Goal: Information Seeking & Learning: Learn about a topic

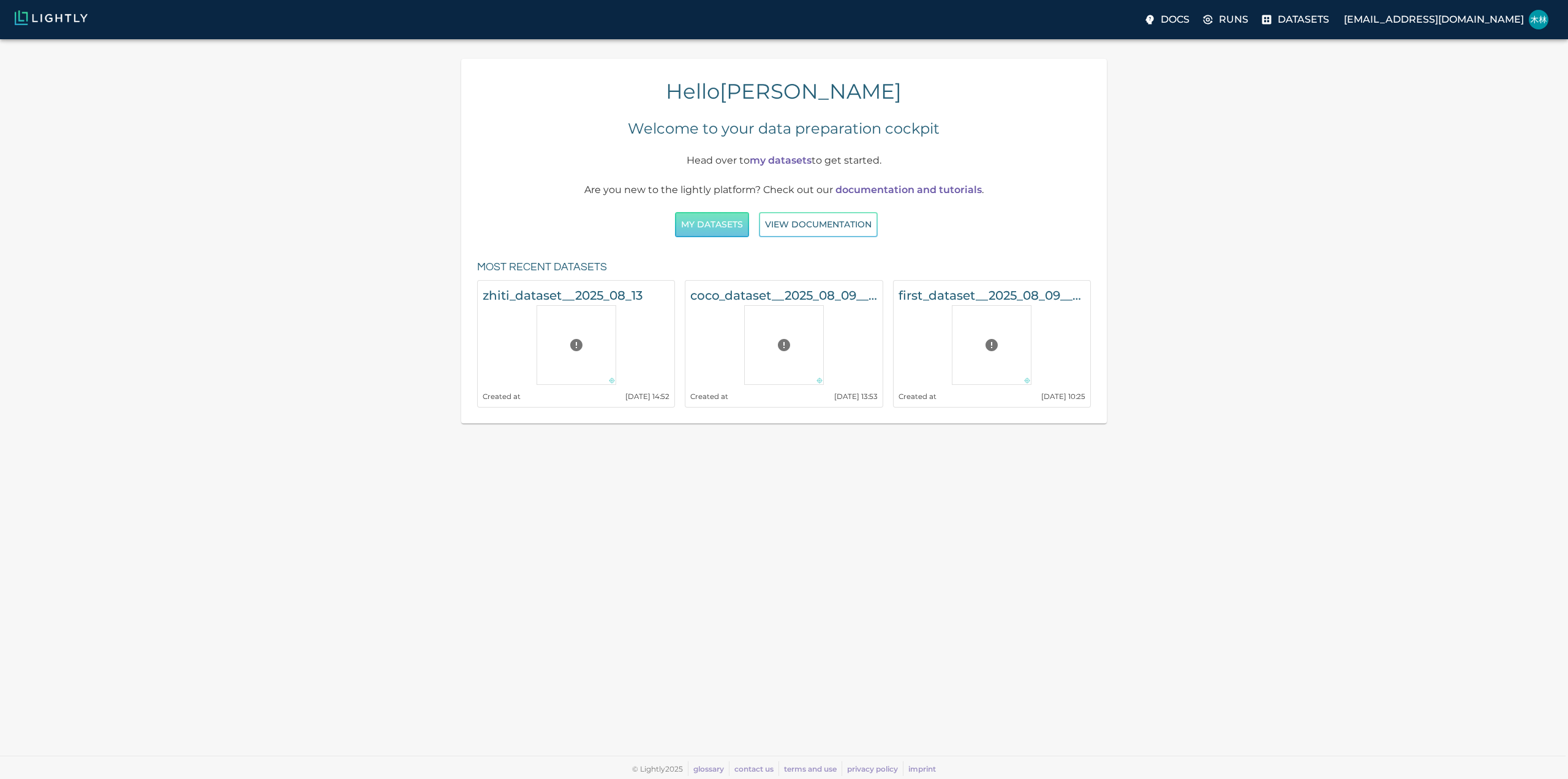
click at [724, 222] on button "My Datasets" at bounding box center [712, 224] width 74 height 25
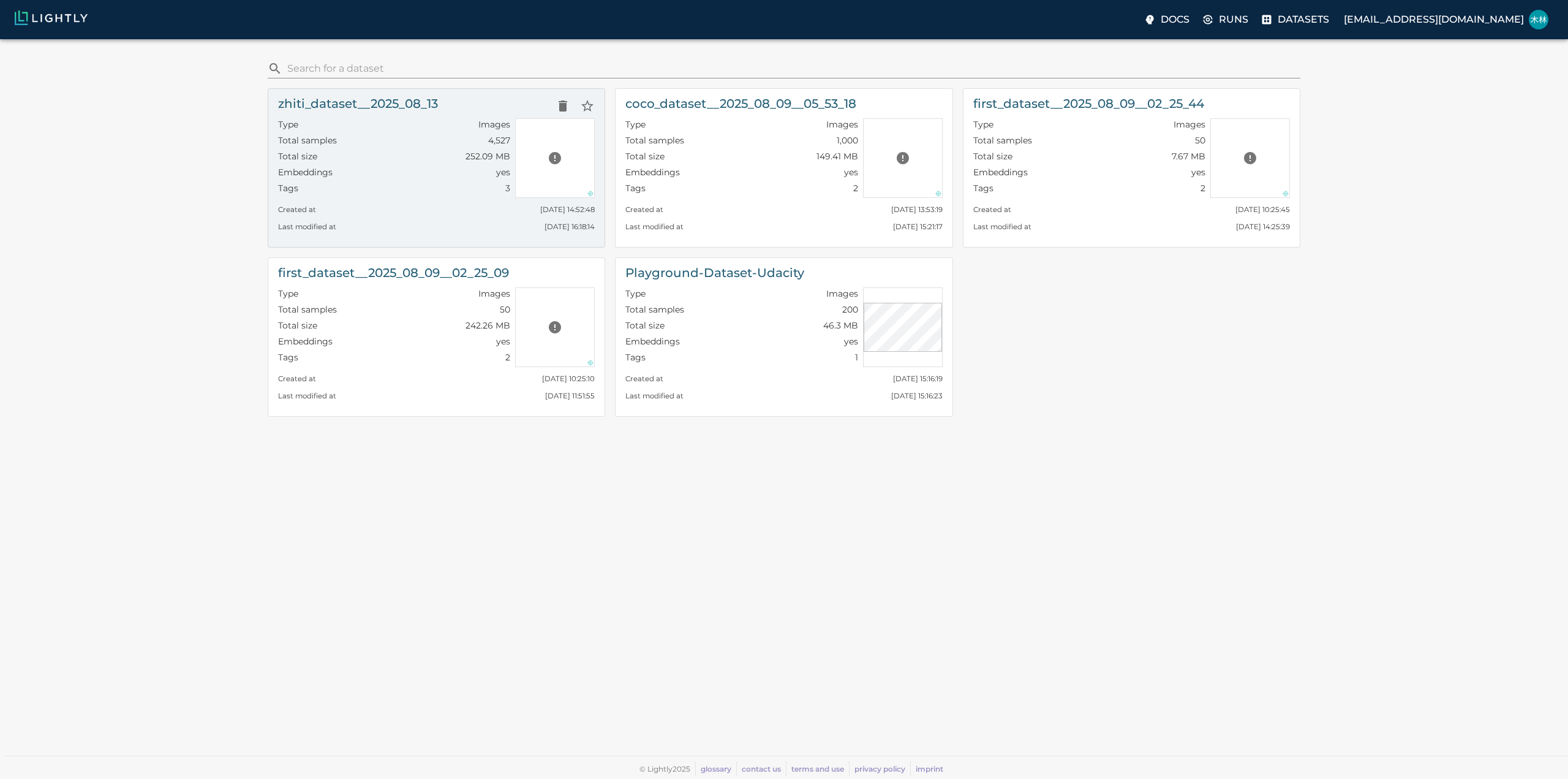
click at [472, 198] on div "Created at [DATE] 14:52:48" at bounding box center [436, 206] width 317 height 17
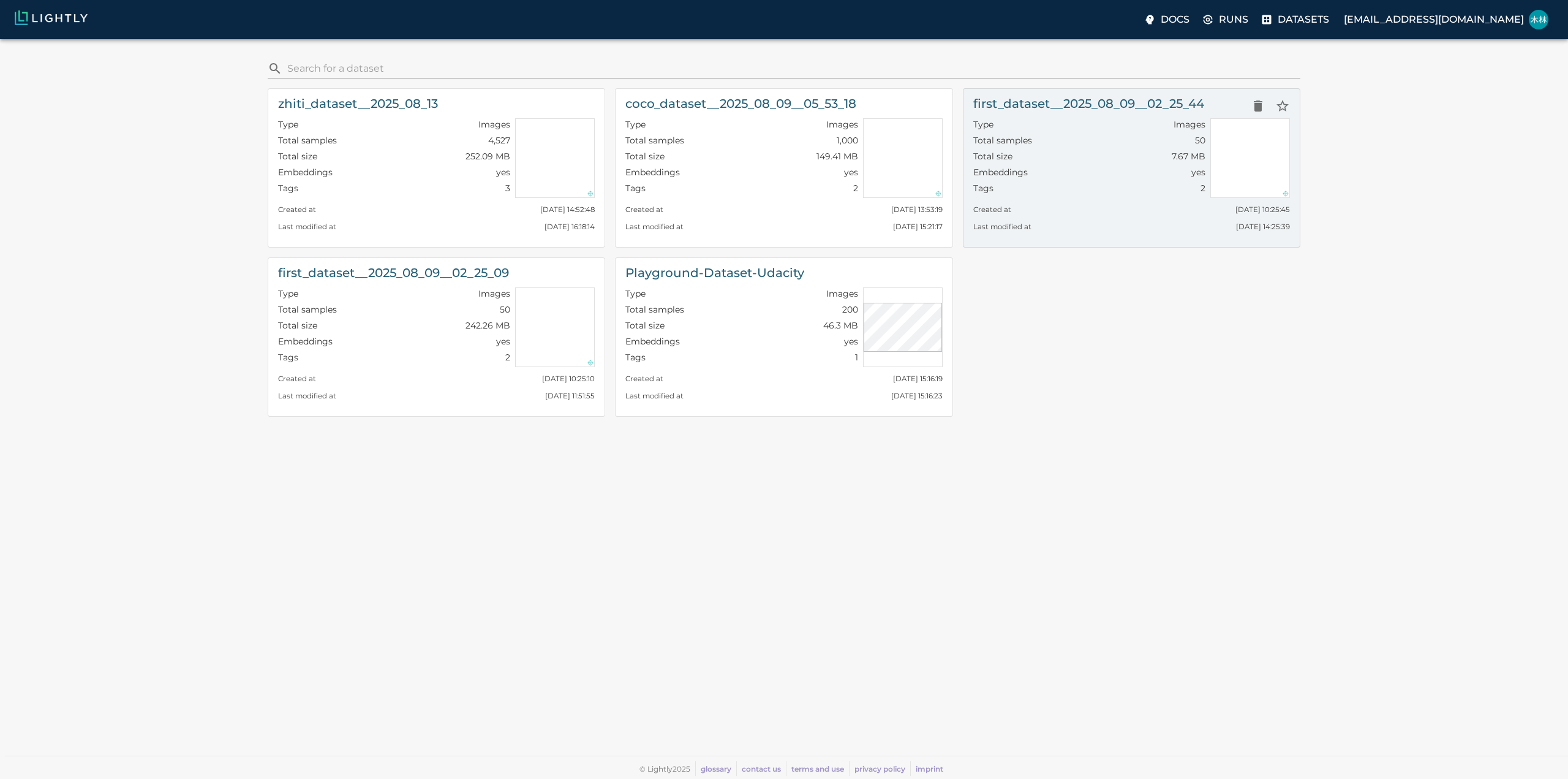
click at [1086, 198] on div "Created at [GEOGRAPHIC_DATA][DATE] 10:25:45" at bounding box center [1132, 206] width 317 height 17
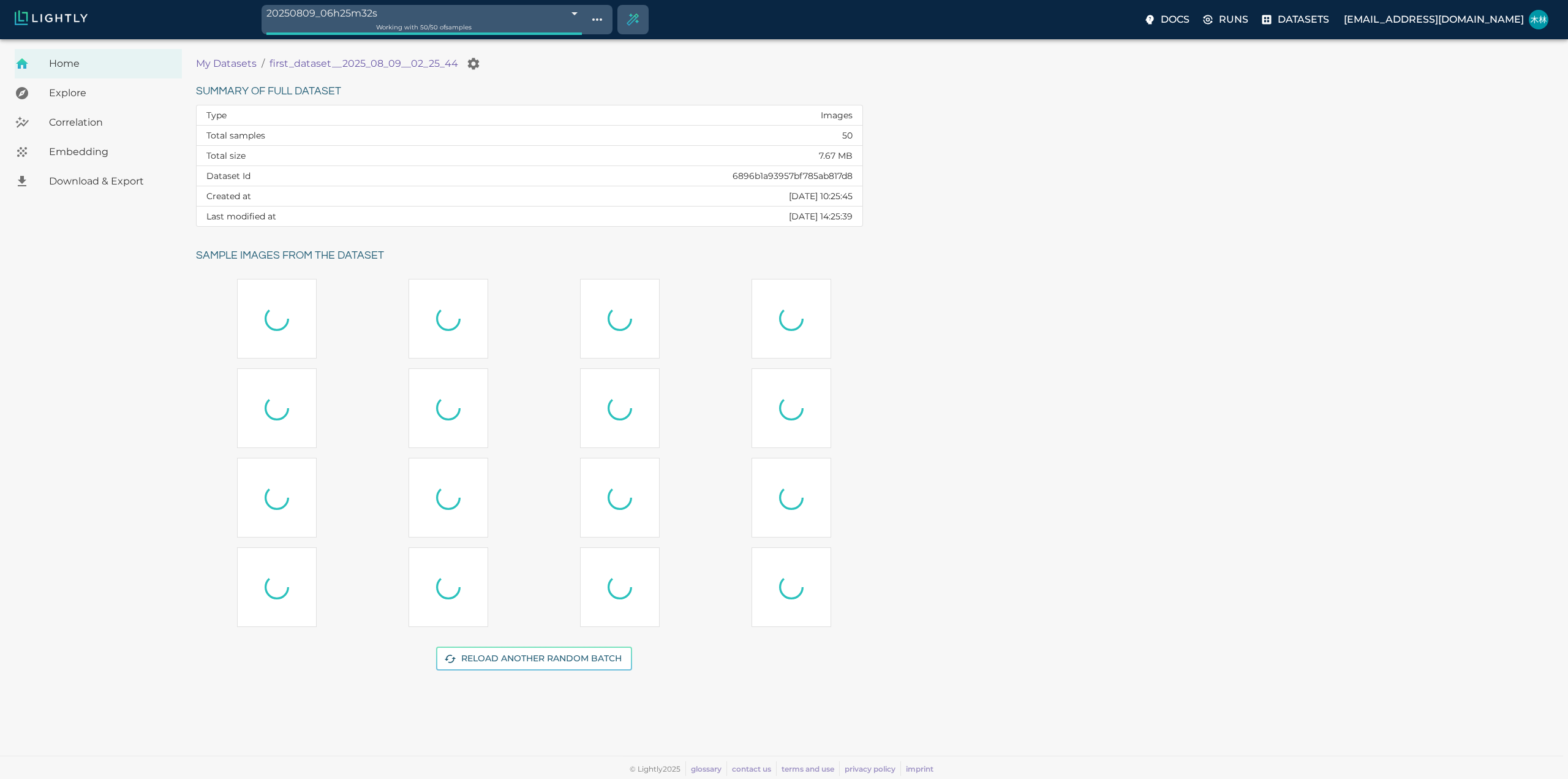
click at [1206, 431] on div "Summary of full dataset Type Images Total samples 50 Total size 7.67 MB Dataset…" at bounding box center [872, 383] width 1372 height 622
click at [75, 153] on span "Embedding" at bounding box center [111, 152] width 123 height 14
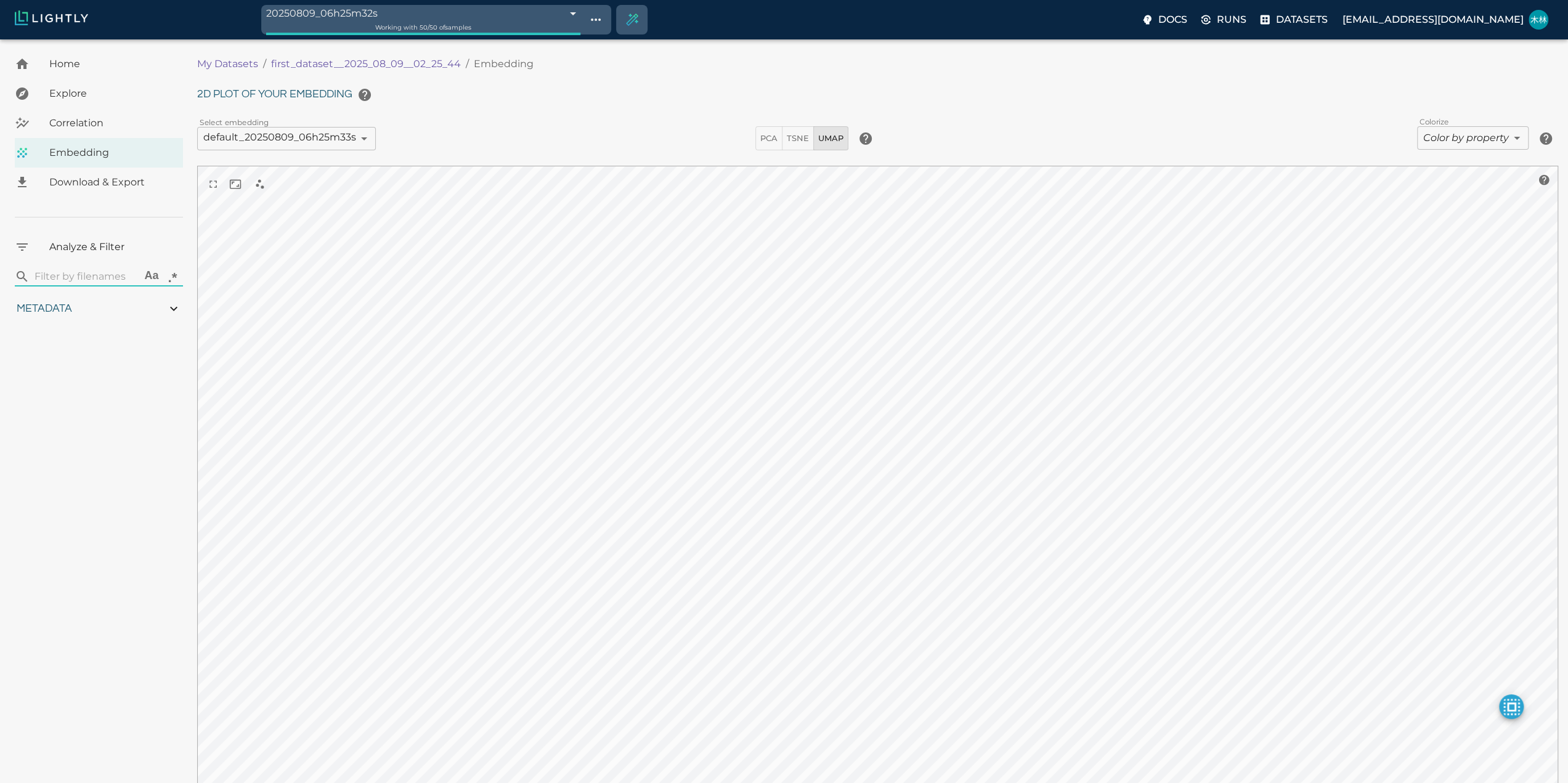
type input "6.2194666617093"
type input "7.08678531646729"
type input "97.8567853164673"
type input "1.777625"
type input "6.2194666617093"
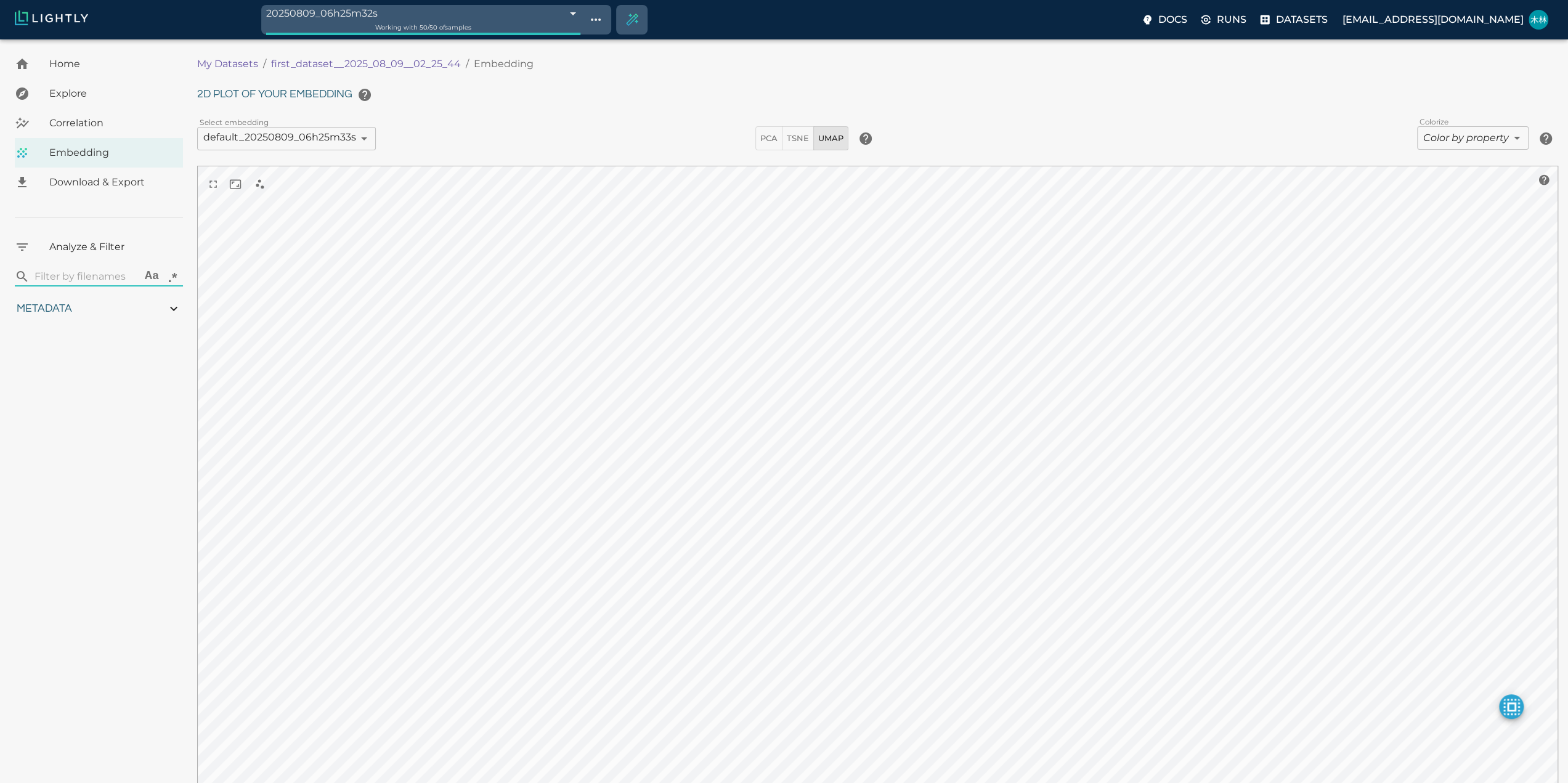
type input "7.08678531646729"
type input "97.8567853164673"
type input "1.777625"
type input "6.2194666617093"
type input "7.08678531646729"
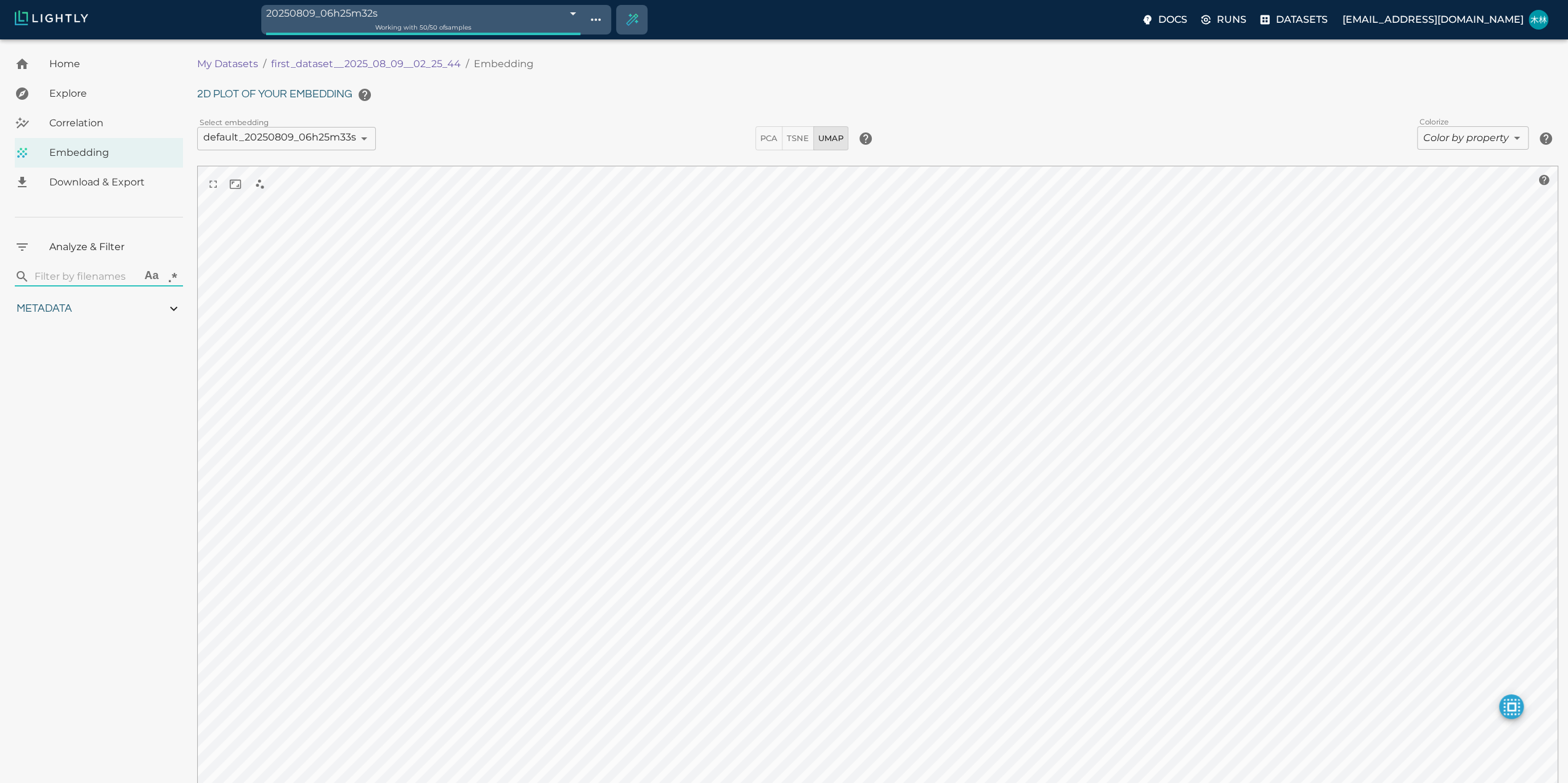
type input "97.8567853164673"
type input "1.777625"
type input "6.2194666617093"
type input "7.08678531646729"
type input "97.8567853164673"
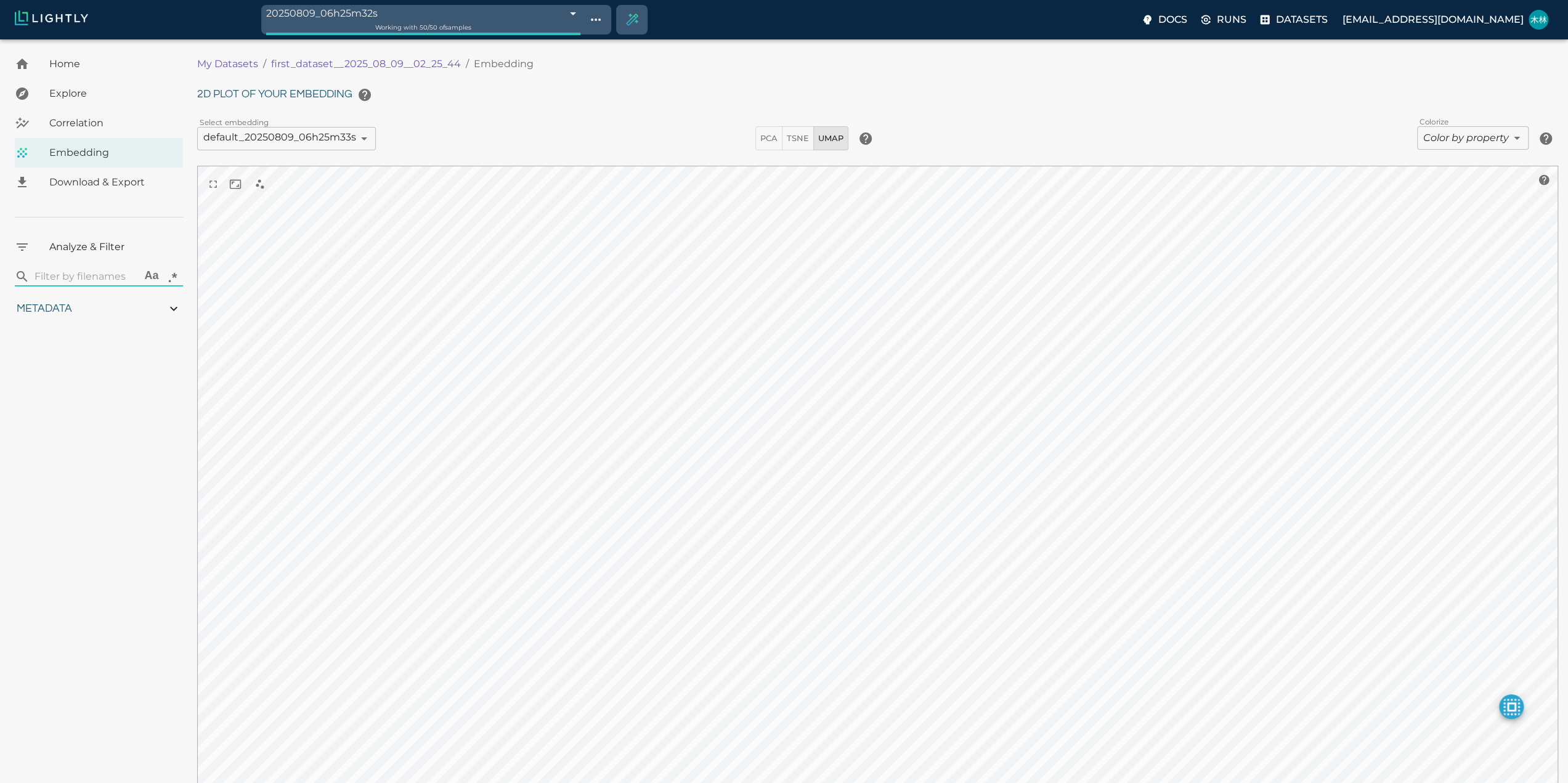
type input "1.777625"
type input "6.2194666617093"
type input "7.08678531646729"
type input "97.8567853164673"
type input "1.777625"
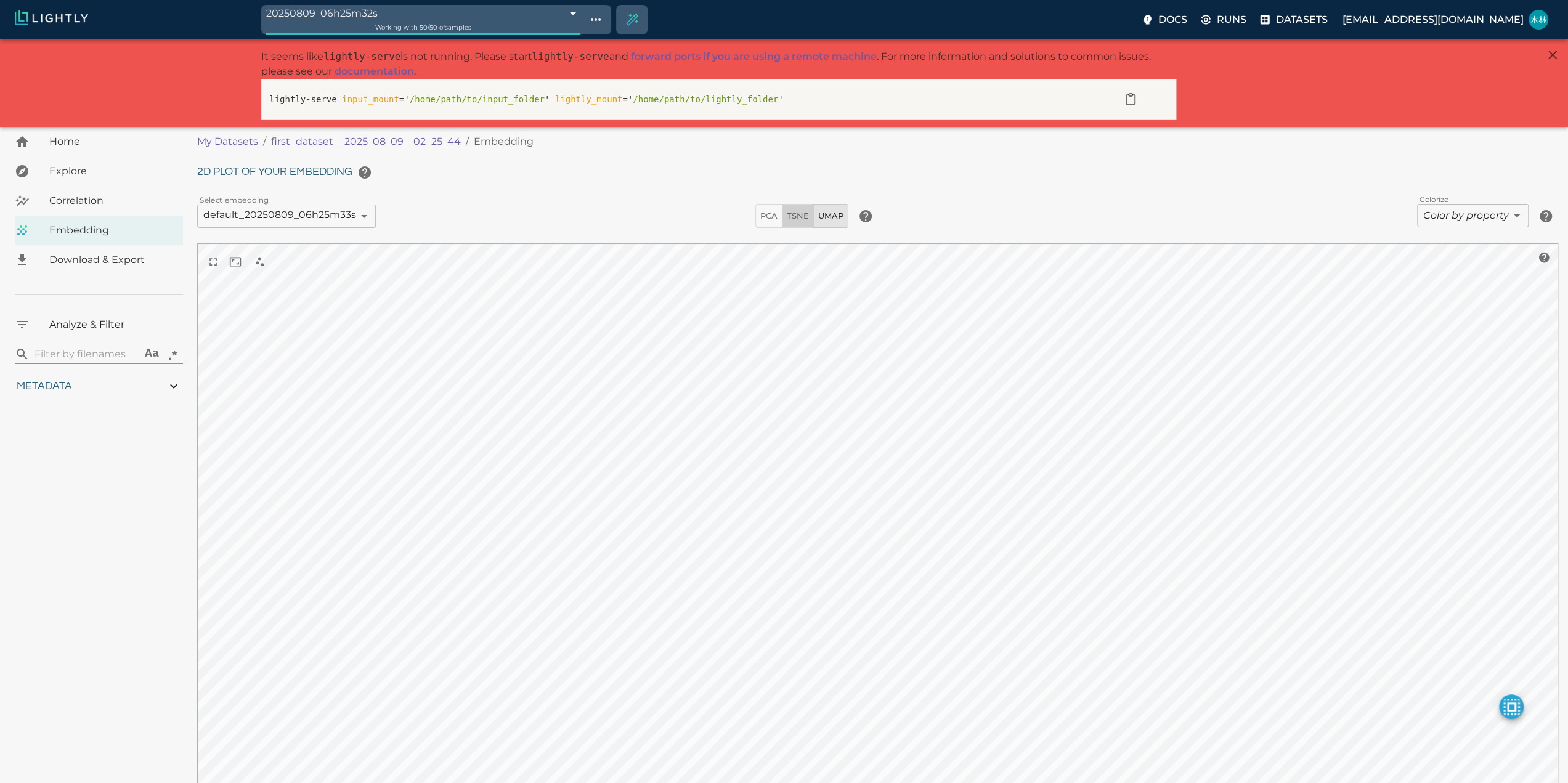
click at [790, 216] on span "TSNE" at bounding box center [798, 215] width 22 height 14
click at [768, 218] on span "PCA" at bounding box center [769, 215] width 17 height 14
click at [828, 216] on span "UMAP" at bounding box center [831, 215] width 25 height 14
click at [360, 215] on body "20250809_06h25m32s 6896e9ddbe0ace45dc7a598a Working with 50 / 50 of samples Doc…" at bounding box center [784, 467] width 1568 height 856
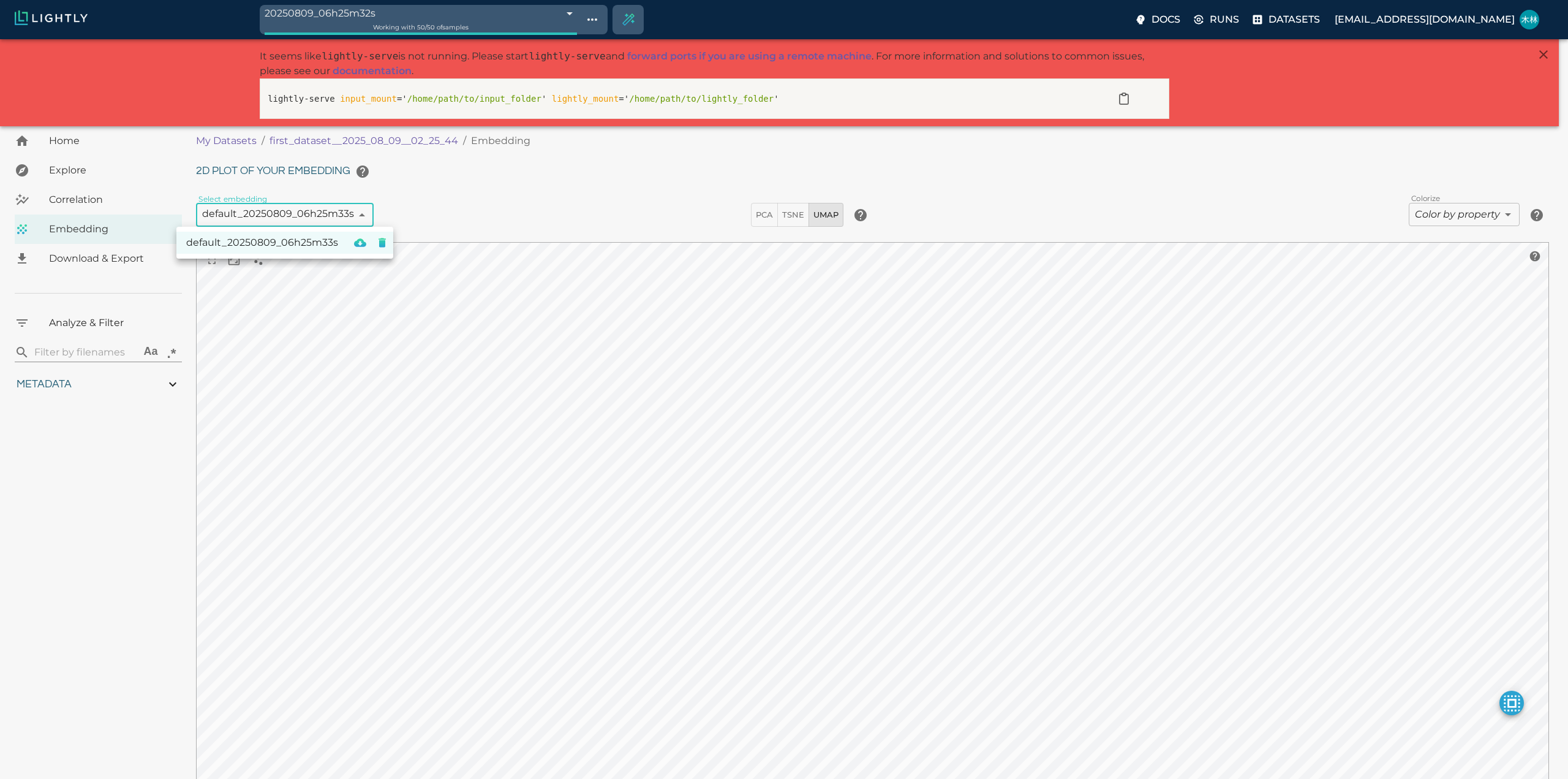
click at [465, 195] on div at bounding box center [784, 390] width 1568 height 779
drag, startPoint x: 306, startPoint y: 210, endPoint x: 323, endPoint y: 212, distance: 17.1
click at [306, 210] on body "20250809_06h25m32s 6896e9ddbe0ace45dc7a598a Working with 50 / 50 of samples Doc…" at bounding box center [784, 465] width 1568 height 851
click at [464, 206] on div at bounding box center [784, 390] width 1568 height 779
